Goal: Task Accomplishment & Management: Manage account settings

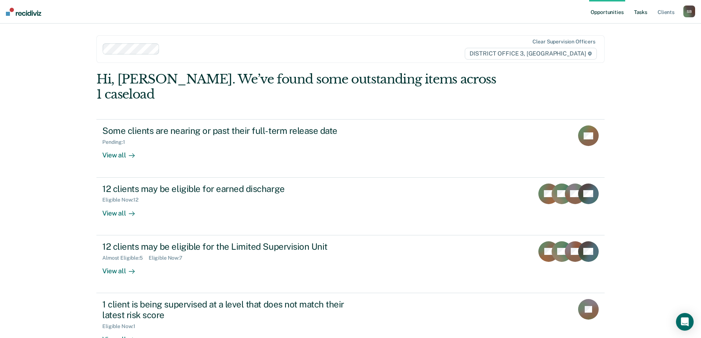
click at [644, 12] on link "Tasks" at bounding box center [640, 12] width 16 height 24
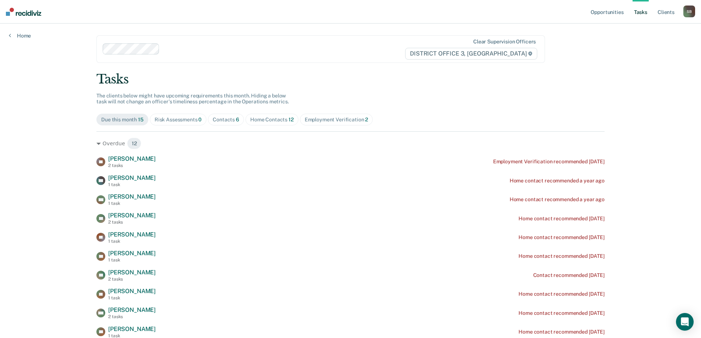
click at [178, 118] on div "Risk Assessments 0" at bounding box center [178, 120] width 47 height 6
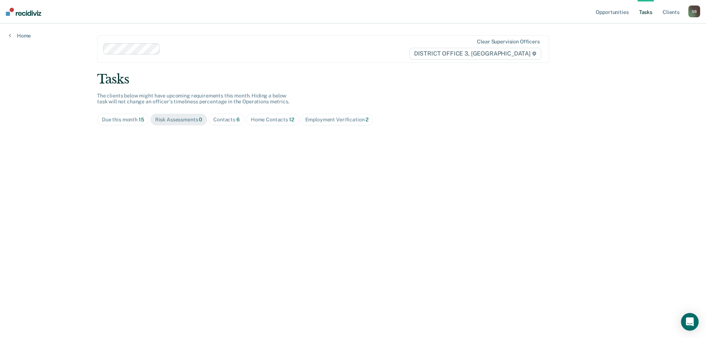
click at [316, 118] on div "Employment Verification 2" at bounding box center [337, 120] width 64 height 6
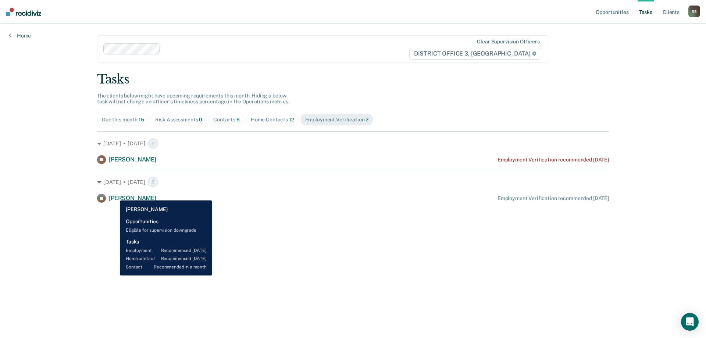
click at [114, 195] on span "[PERSON_NAME]" at bounding box center [132, 198] width 47 height 7
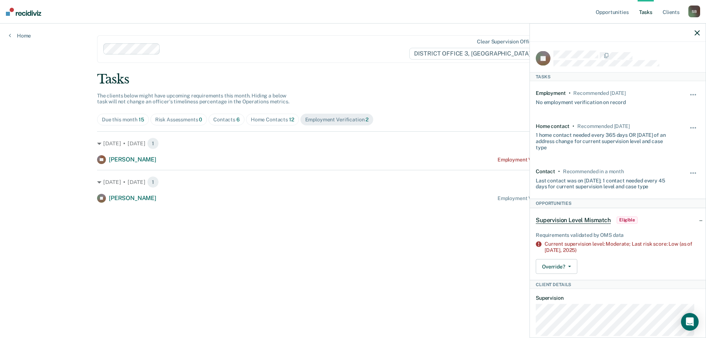
click at [688, 91] on div "Hide from tasks list for... 7 days 30 days 90 days" at bounding box center [694, 97] width 13 height 15
click at [631, 96] on div "Employment • Recommended [DATE] No employment verification on record" at bounding box center [604, 97] width 137 height 15
click at [688, 94] on button "button" at bounding box center [694, 99] width 13 height 12
click at [667, 155] on button "90 days" at bounding box center [673, 154] width 53 height 12
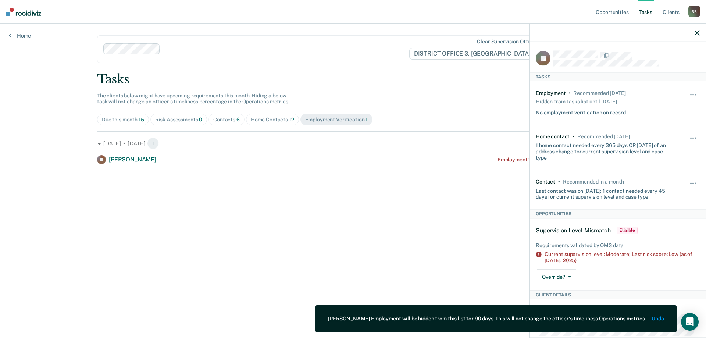
click at [264, 123] on span "Home Contacts 12" at bounding box center [272, 120] width 53 height 12
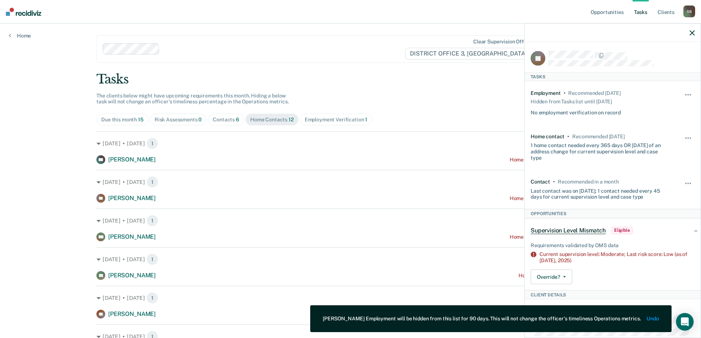
click at [428, 93] on div "Tasks The clients below might have upcoming requirements this month. Hiding a b…" at bounding box center [350, 330] width 508 height 517
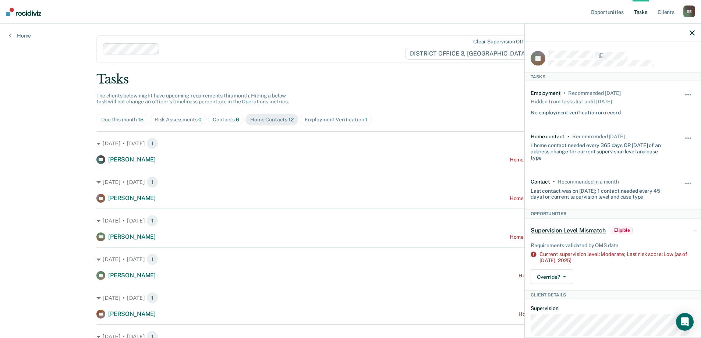
click at [690, 31] on icon "button" at bounding box center [691, 32] width 5 height 5
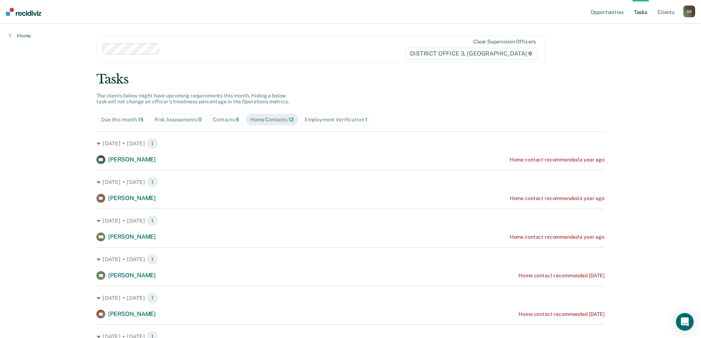
scroll to position [37, 0]
